Goal: Information Seeking & Learning: Learn about a topic

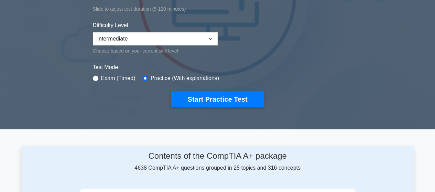
scroll to position [171, 0]
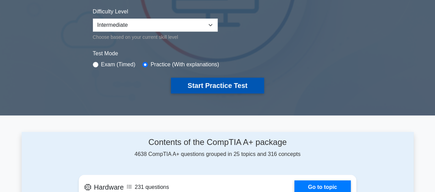
click at [206, 87] on button "Start Practice Test" at bounding box center [217, 86] width 93 height 16
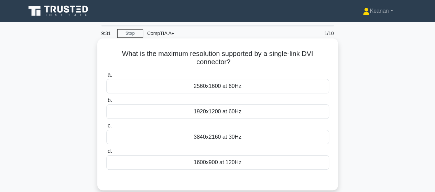
click at [221, 137] on div "3840x2160 at 30Hz" at bounding box center [217, 137] width 223 height 14
click at [106, 128] on input "c. 3840x2160 at 30Hz" at bounding box center [106, 126] width 0 height 4
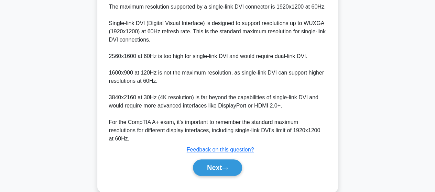
scroll to position [207, 0]
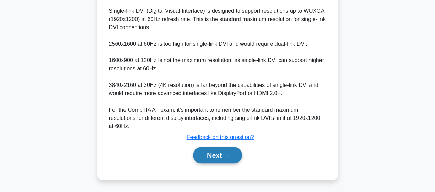
click at [217, 158] on button "Next" at bounding box center [217, 155] width 49 height 16
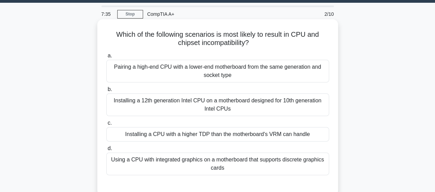
scroll to position [21, 0]
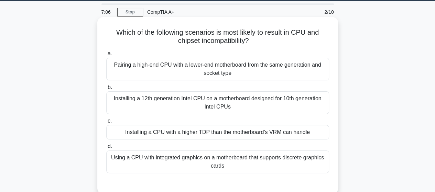
click at [237, 156] on div "Using a CPU with integrated graphics on a motherboard that supports discrete gr…" at bounding box center [217, 162] width 223 height 23
click at [106, 149] on input "d. Using a CPU with integrated graphics on a motherboard that supports discrete…" at bounding box center [106, 146] width 0 height 4
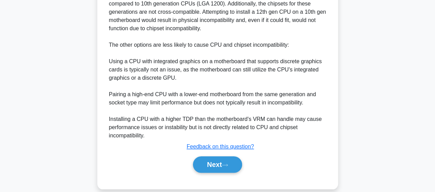
scroll to position [289, 0]
click at [228, 163] on icon at bounding box center [225, 165] width 6 height 4
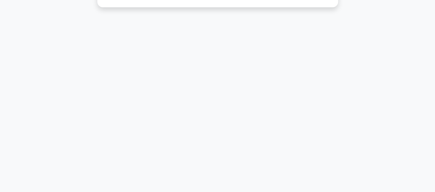
scroll to position [0, 0]
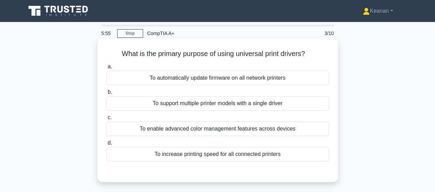
click at [228, 102] on div "To support multiple printer models with a single driver" at bounding box center [217, 103] width 223 height 14
click at [106, 95] on input "b. To support multiple printer models with a single driver" at bounding box center [106, 92] width 0 height 4
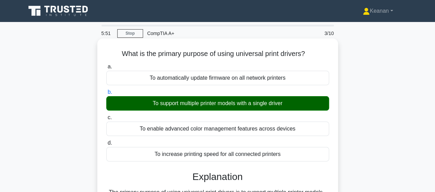
scroll to position [255, 0]
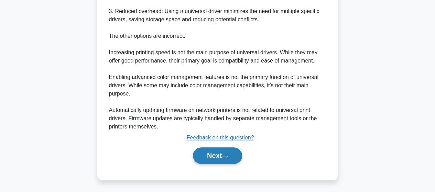
click at [218, 159] on button "Next" at bounding box center [217, 155] width 49 height 16
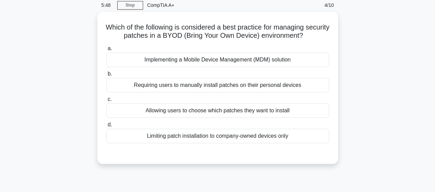
scroll to position [0, 0]
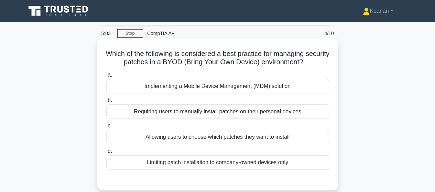
click at [212, 86] on div "Implementing a Mobile Device Management (MDM) solution" at bounding box center [217, 86] width 223 height 14
click at [106, 77] on input "a. Implementing a Mobile Device Management (MDM) solution" at bounding box center [106, 75] width 0 height 4
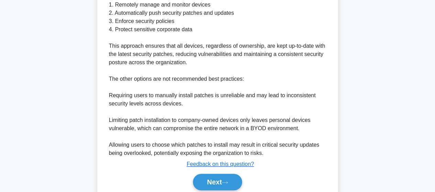
scroll to position [264, 0]
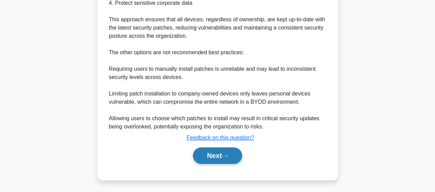
click at [212, 158] on button "Next" at bounding box center [217, 155] width 49 height 16
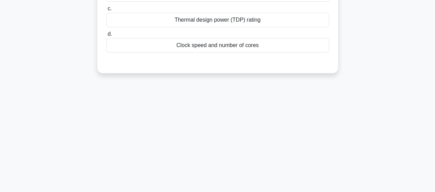
scroll to position [0, 0]
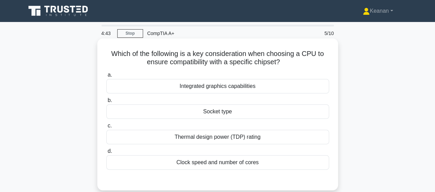
click at [219, 114] on div "Socket type" at bounding box center [217, 111] width 223 height 14
click at [106, 103] on input "b. Socket type" at bounding box center [106, 100] width 0 height 4
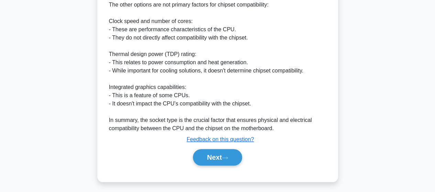
scroll to position [272, 0]
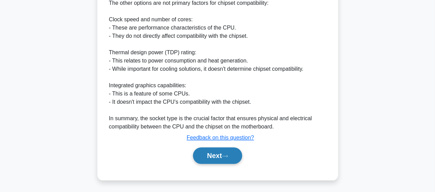
click at [211, 154] on button "Next" at bounding box center [217, 155] width 49 height 16
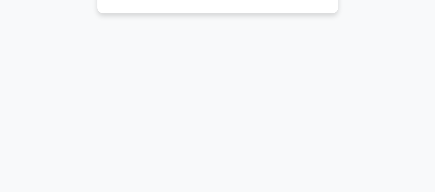
scroll to position [0, 0]
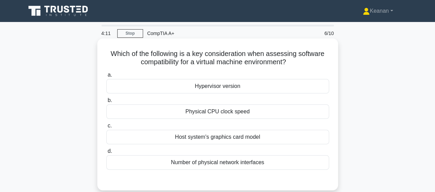
click at [230, 87] on div "Hypervisor version" at bounding box center [217, 86] width 223 height 14
click at [106, 77] on input "a. Hypervisor version" at bounding box center [106, 75] width 0 height 4
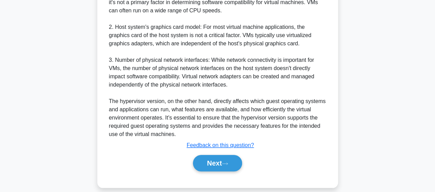
scroll to position [288, 0]
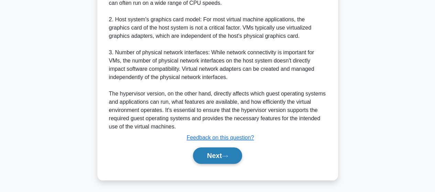
click at [222, 152] on button "Next" at bounding box center [217, 155] width 49 height 16
